Goal: Task Accomplishment & Management: Manage account settings

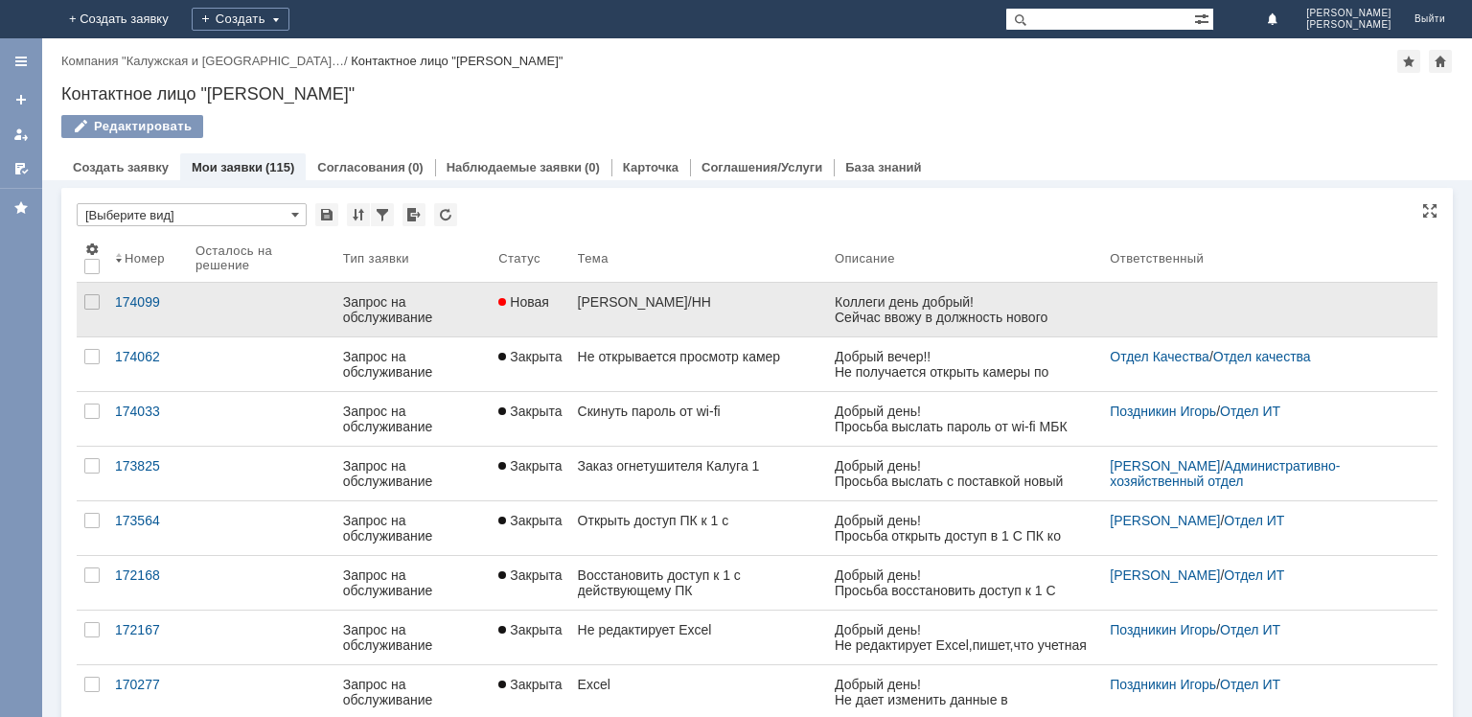
click at [601, 300] on div "[PERSON_NAME]/НН" at bounding box center [698, 301] width 241 height 15
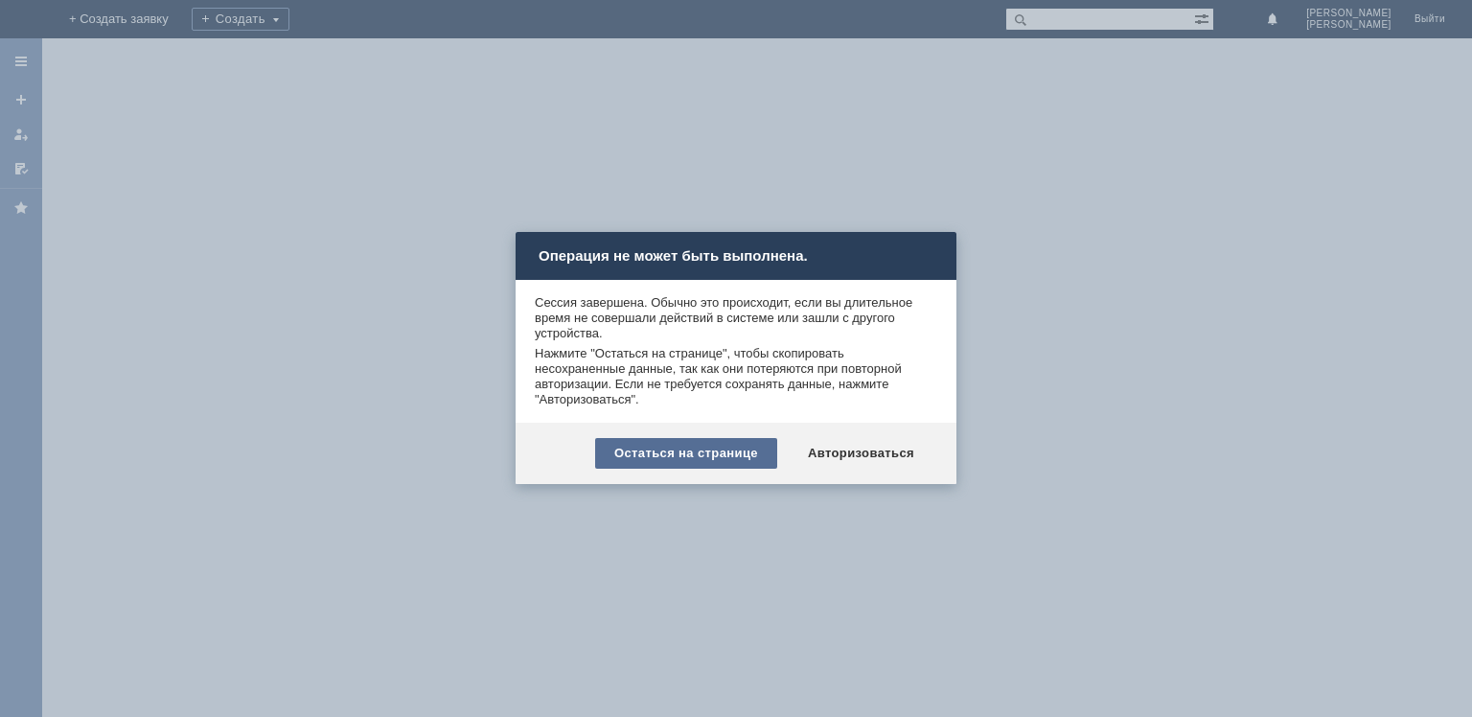
click at [747, 454] on div "Остаться на странице" at bounding box center [686, 453] width 182 height 31
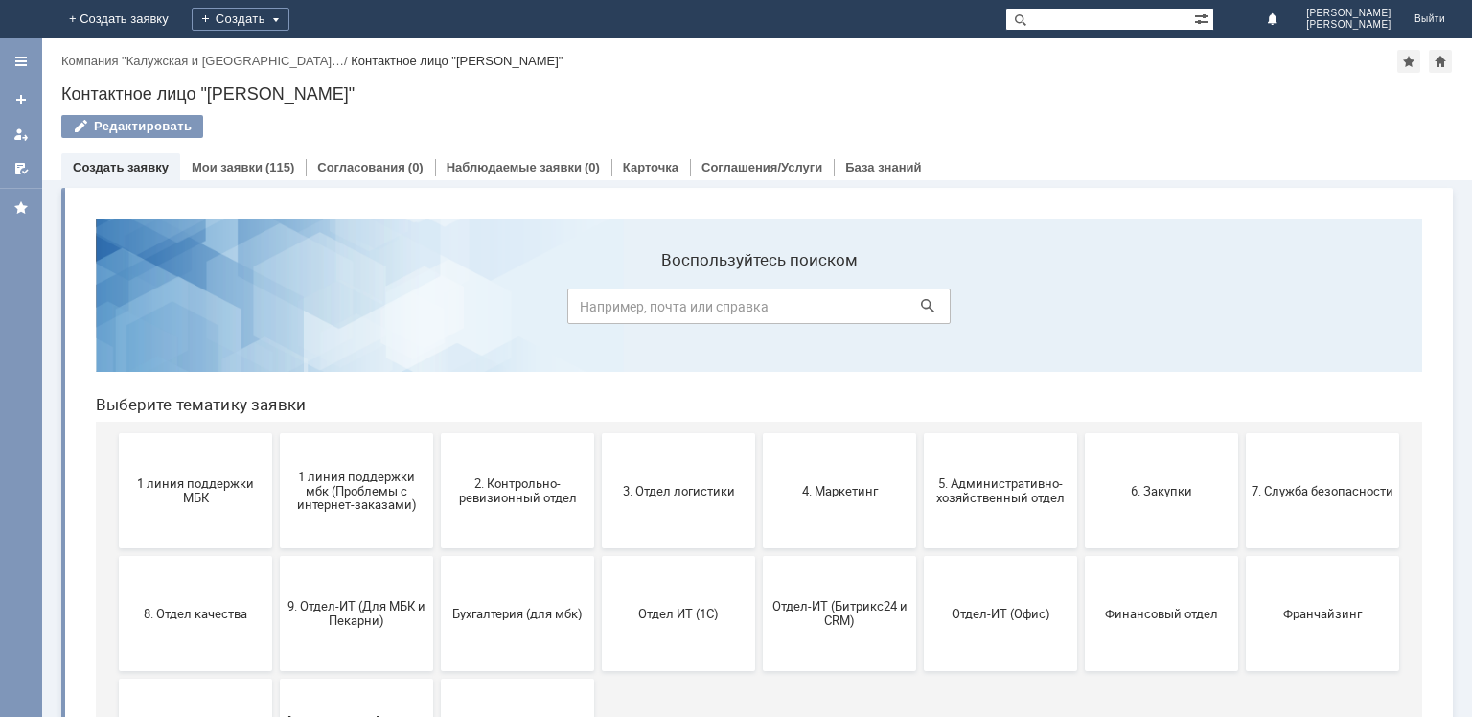
click at [237, 162] on link "Мои заявки" at bounding box center [227, 167] width 71 height 14
